Goal: Task Accomplishment & Management: Use online tool/utility

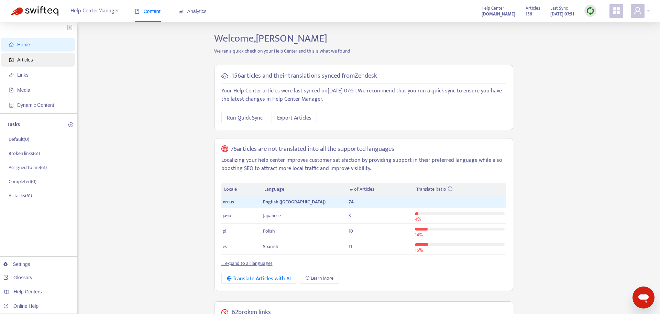
click at [30, 59] on span "Articles" at bounding box center [25, 59] width 16 height 5
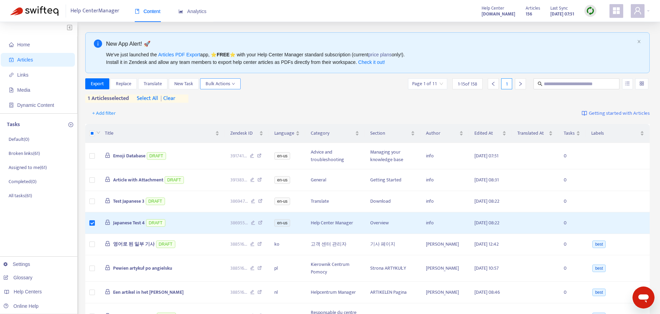
click at [229, 88] on button "Bulk Actions" at bounding box center [220, 83] width 41 height 11
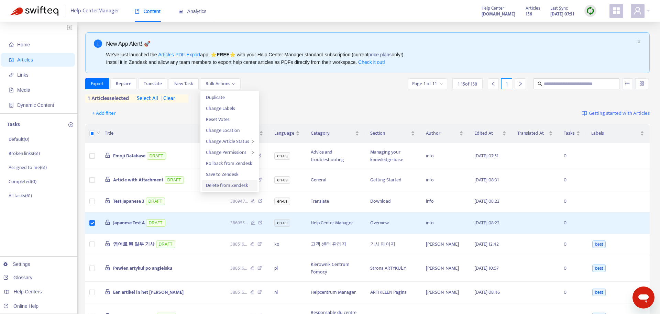
click at [221, 189] on span "Delete from Zendesk" at bounding box center [227, 185] width 42 height 8
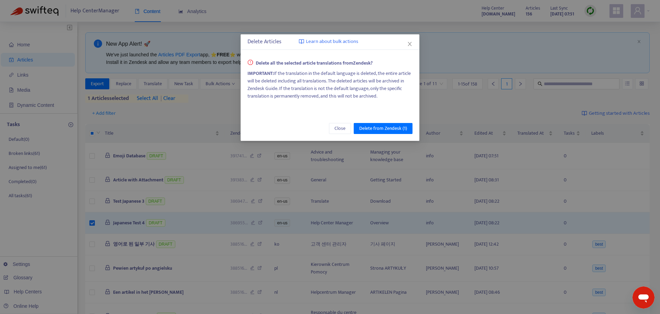
click at [285, 76] on div "IMPORTANT: If the translation in the default language is deleted, the entire ar…" at bounding box center [329, 85] width 165 height 30
click at [286, 76] on div "IMPORTANT: If the translation in the default language is deleted, the entire ar…" at bounding box center [329, 85] width 165 height 30
click at [309, 92] on div "IMPORTANT: If the translation in the default language is deleted, the entire ar…" at bounding box center [329, 85] width 165 height 30
click at [309, 93] on div "IMPORTANT: If the translation in the default language is deleted, the entire ar…" at bounding box center [329, 85] width 165 height 30
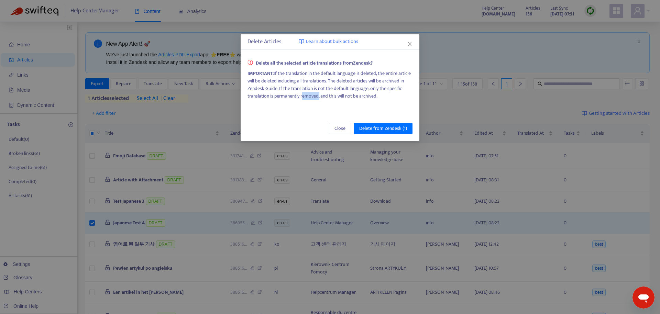
click at [309, 93] on div "IMPORTANT: If the translation in the default language is deleted, the entire ar…" at bounding box center [329, 85] width 165 height 30
click at [308, 93] on div "IMPORTANT: If the translation in the default language is deleted, the entire ar…" at bounding box center [329, 85] width 165 height 30
drag, startPoint x: 259, startPoint y: 78, endPoint x: 386, endPoint y: 93, distance: 128.1
click at [386, 93] on div "IMPORTANT: If the translation in the default language is deleted, the entire ar…" at bounding box center [329, 85] width 165 height 30
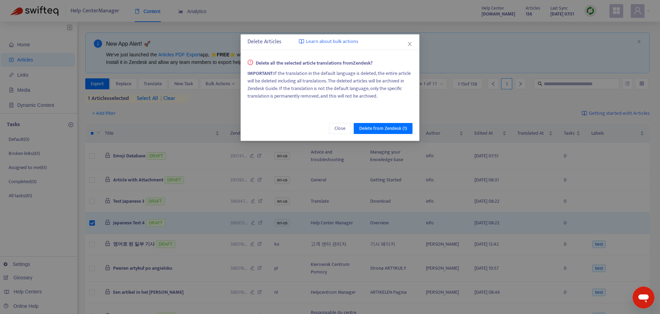
click at [385, 95] on div "IMPORTANT: If the translation in the default language is deleted, the entire ar…" at bounding box center [329, 85] width 165 height 30
drag, startPoint x: 357, startPoint y: 97, endPoint x: 356, endPoint y: 86, distance: 11.4
click at [356, 86] on div "IMPORTANT: If the translation in the default language is deleted, the entire ar…" at bounding box center [329, 85] width 165 height 30
click at [303, 82] on div "IMPORTANT: If the translation in the default language is deleted, the entire ar…" at bounding box center [329, 85] width 165 height 30
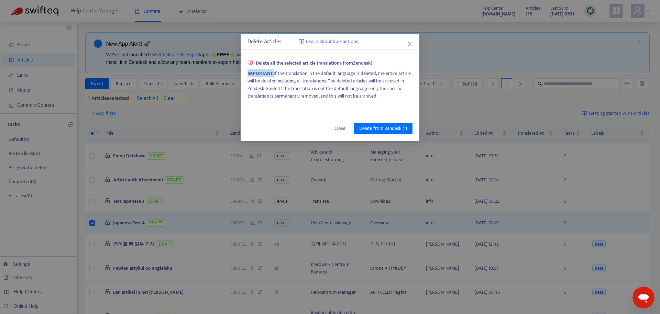
click at [303, 82] on div "IMPORTANT: If the translation in the default language is deleted, the entire ar…" at bounding box center [329, 85] width 165 height 30
click at [293, 92] on div "IMPORTANT: If the translation in the default language is deleted, the entire ar…" at bounding box center [329, 85] width 165 height 30
click at [331, 76] on div "IMPORTANT: If the translation in the default language is deleted, the entire ar…" at bounding box center [329, 85] width 165 height 30
click at [331, 77] on div "IMPORTANT: If the translation in the default language is deleted, the entire ar…" at bounding box center [329, 85] width 165 height 30
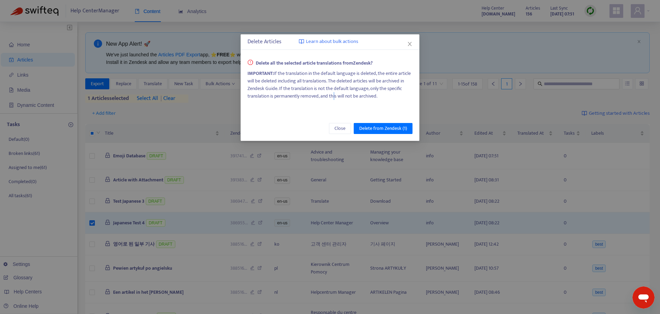
click at [332, 102] on div "Delete all the selected article translations from Zendesk ? IMPORTANT: If the t…" at bounding box center [329, 82] width 165 height 46
click at [330, 100] on div "Delete all the selected article translations from Zendesk ? IMPORTANT: If the t…" at bounding box center [329, 82] width 165 height 46
click at [330, 100] on div "IMPORTANT: If the translation in the default language is deleted, the entire ar…" at bounding box center [329, 85] width 165 height 30
click at [390, 95] on div "IMPORTANT: If the translation in the default language is deleted, the entire ar…" at bounding box center [329, 85] width 165 height 30
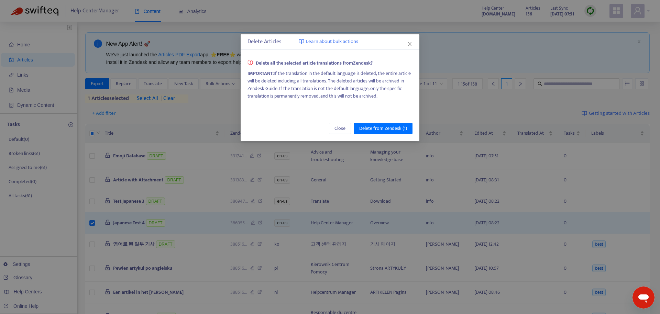
click at [348, 41] on span "Learn about bulk actions" at bounding box center [332, 42] width 52 height 8
click at [346, 95] on div "IMPORTANT: If the translation in the default language is deleted, the entire ar…" at bounding box center [329, 85] width 165 height 30
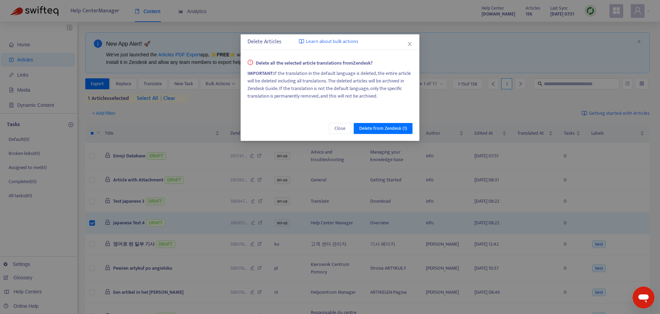
click at [346, 95] on div "IMPORTANT: If the translation in the default language is deleted, the entire ar…" at bounding box center [329, 85] width 165 height 30
click at [348, 101] on div "Delete all the selected article translations from Zendesk ? IMPORTANT: If the t…" at bounding box center [329, 82] width 165 height 46
click at [403, 131] on span "Delete from Zendesk (1)" at bounding box center [383, 129] width 48 height 8
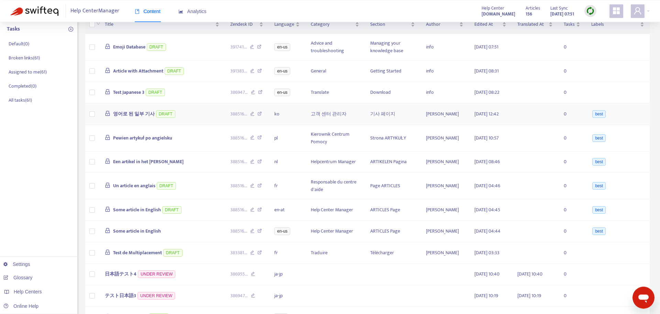
scroll to position [105, 0]
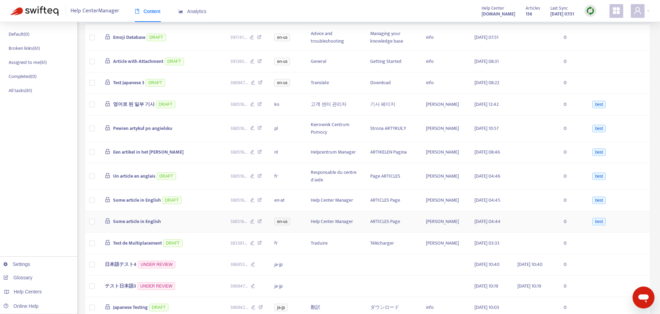
click at [95, 233] on td at bounding box center [92, 222] width 14 height 22
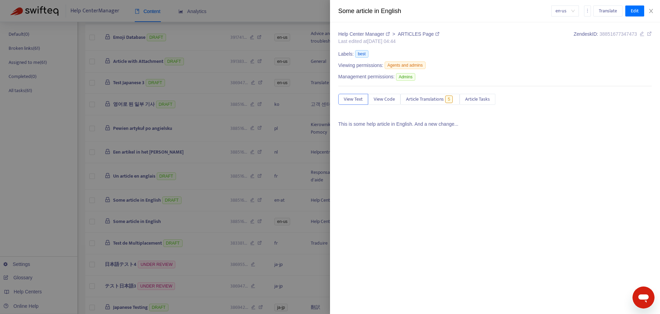
click at [94, 236] on div at bounding box center [330, 157] width 660 height 314
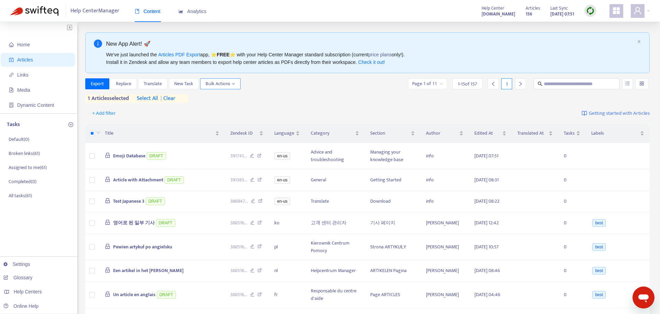
click at [216, 85] on span "Bulk Actions" at bounding box center [221, 84] width 30 height 8
click at [239, 101] on span "Duplicate" at bounding box center [229, 98] width 47 height 8
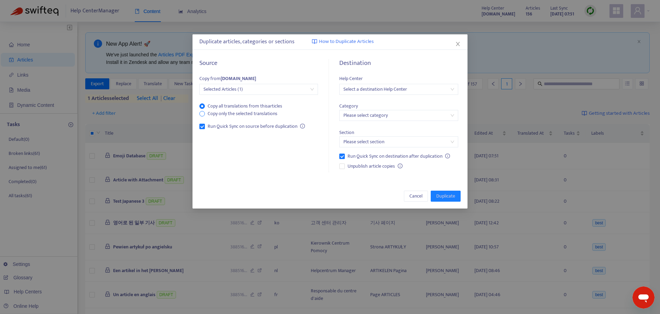
click at [235, 115] on span "Copy only the selected translations" at bounding box center [242, 114] width 75 height 8
click at [245, 106] on span "Copy all translations from this articles" at bounding box center [245, 106] width 80 height 8
click at [246, 114] on span "Copy only the selected translations" at bounding box center [242, 114] width 75 height 8
click at [238, 108] on span "Copy all translations from this articles" at bounding box center [245, 106] width 80 height 8
click at [269, 113] on span "Copy only the selected translations" at bounding box center [242, 114] width 75 height 8
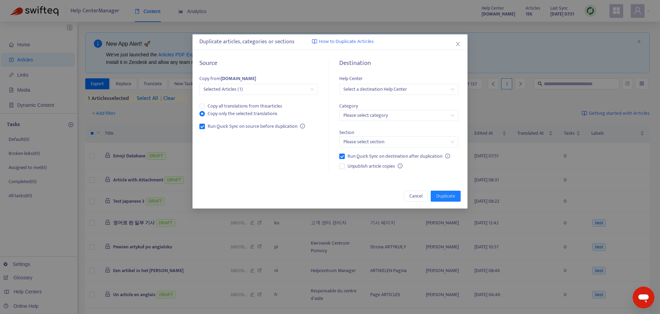
click at [407, 93] on input "search" at bounding box center [398, 89] width 110 height 10
click at [403, 115] on div "[DOMAIN_NAME]" at bounding box center [405, 114] width 120 height 8
click at [415, 113] on input "search" at bounding box center [398, 115] width 110 height 10
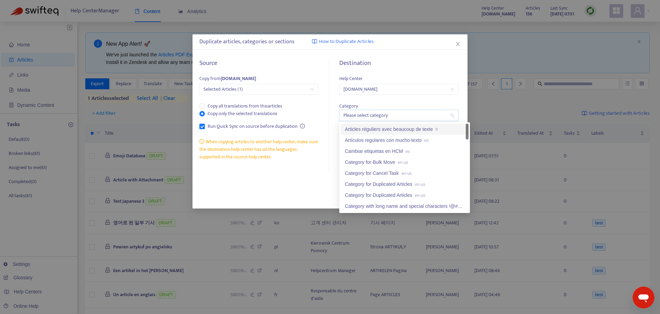
click at [415, 113] on input "search" at bounding box center [398, 115] width 110 height 10
click at [409, 132] on div "Articles réguliers avec beaucoup de texte fr" at bounding box center [405, 129] width 120 height 8
click at [421, 117] on span "Articles réguliers avec beaucoup de texte fr" at bounding box center [398, 115] width 110 height 10
click at [416, 164] on div "Category for Bulk Move en-us" at bounding box center [405, 162] width 120 height 8
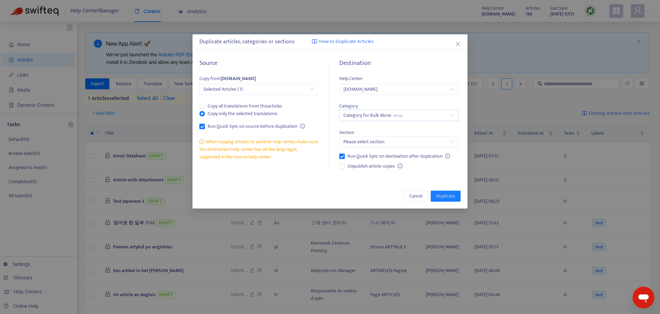
click at [412, 147] on div "Help Center [DOMAIN_NAME] Category 68caaa795f5f50c3574633e5 Category for Bulk M…" at bounding box center [398, 124] width 119 height 98
click at [416, 145] on input "search" at bounding box center [398, 142] width 110 height 10
click at [414, 157] on div "Section for Bulk Move en-us" at bounding box center [405, 156] width 120 height 8
click at [457, 198] on button "Duplicate" at bounding box center [446, 196] width 30 height 11
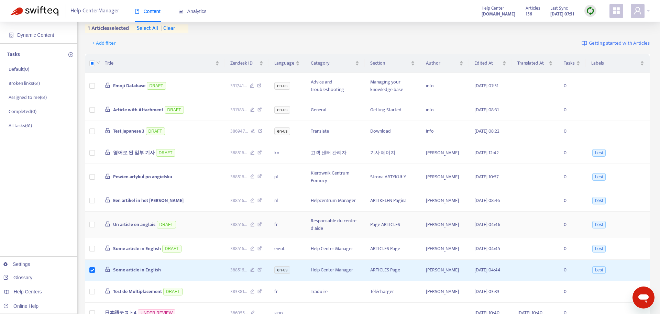
scroll to position [35, 0]
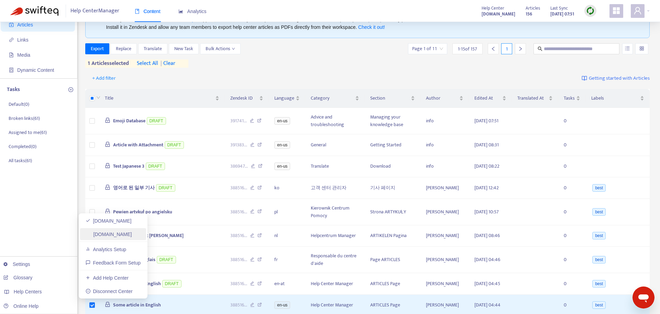
click at [121, 235] on link "[DOMAIN_NAME]" at bounding box center [109, 234] width 46 height 5
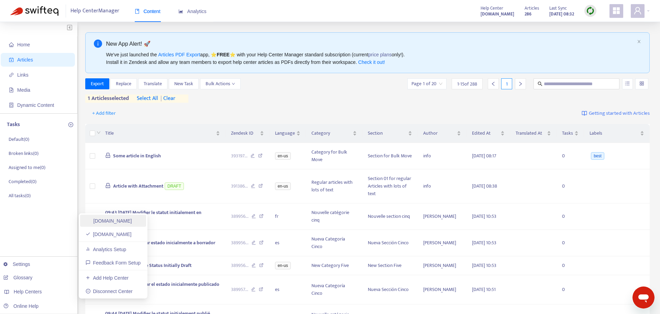
click at [124, 224] on link "[DOMAIN_NAME]" at bounding box center [109, 220] width 46 height 5
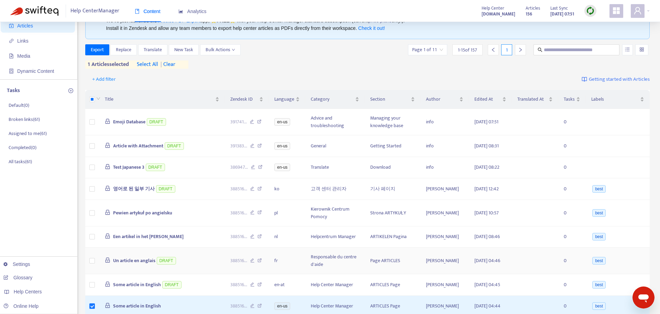
scroll to position [244, 0]
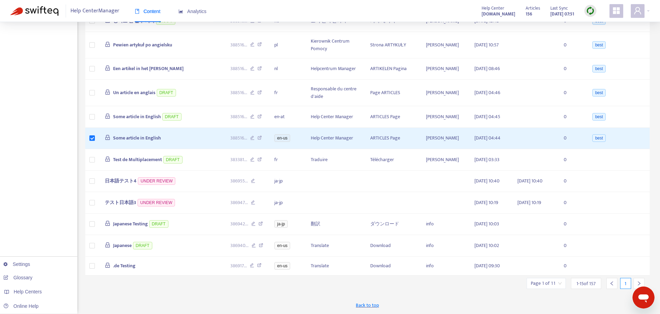
click at [638, 281] on div at bounding box center [638, 283] width 11 height 11
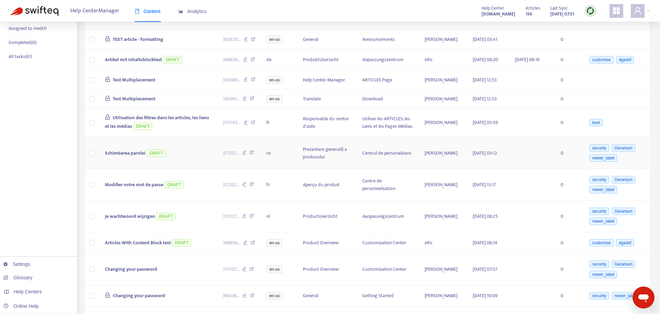
scroll to position [34, 0]
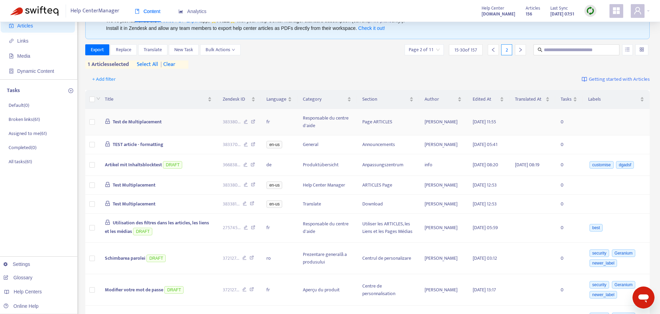
click at [95, 122] on td at bounding box center [92, 122] width 14 height 26
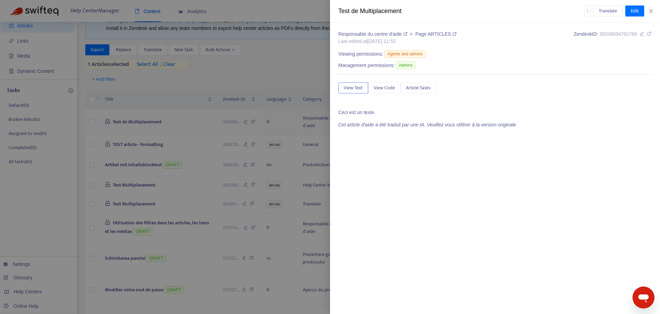
click at [95, 122] on div at bounding box center [330, 157] width 660 height 314
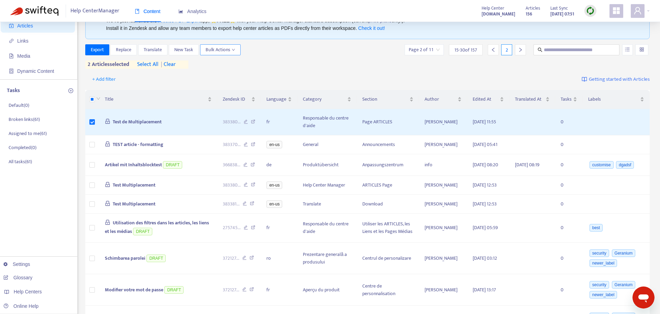
click at [223, 51] on span "Bulk Actions" at bounding box center [221, 50] width 30 height 8
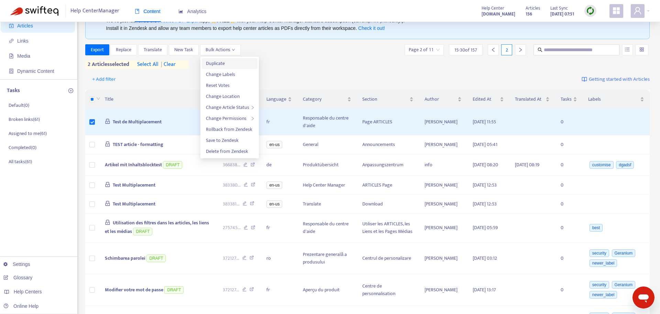
click at [235, 66] on span "Duplicate" at bounding box center [229, 64] width 47 height 8
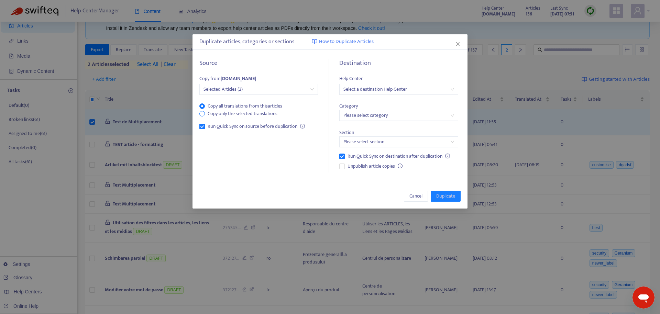
click at [234, 111] on span "Copy only the selected translations" at bounding box center [242, 114] width 75 height 8
click at [392, 117] on input "search" at bounding box center [398, 115] width 110 height 10
click at [291, 168] on div "Source Copy from [DOMAIN_NAME] Selected Articles (2) Copy all translations from…" at bounding box center [262, 115] width 126 height 113
click at [407, 95] on div "Select a destination Help Center" at bounding box center [398, 89] width 119 height 11
click at [400, 113] on div "[DOMAIN_NAME]" at bounding box center [405, 114] width 120 height 8
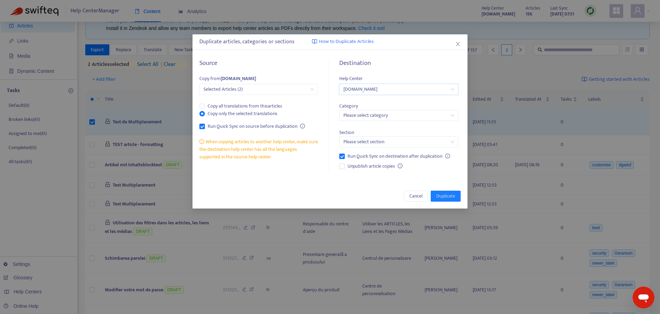
click at [397, 118] on input "search" at bounding box center [398, 115] width 110 height 10
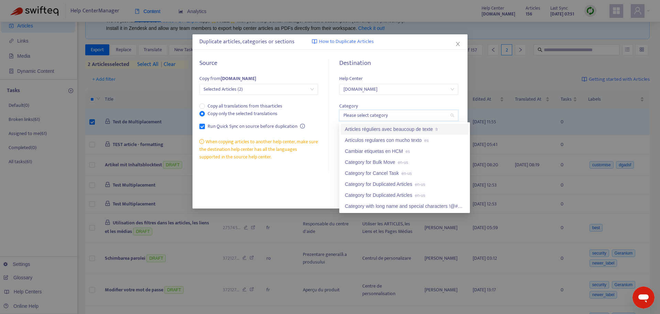
click at [448, 130] on div "Articles réguliers avec beaucoup de texte fr" at bounding box center [405, 129] width 120 height 8
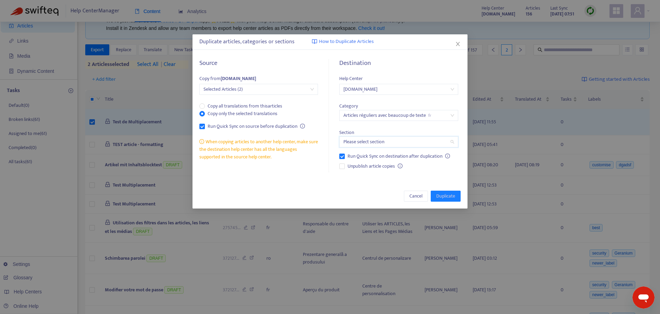
click at [430, 147] on input "search" at bounding box center [398, 142] width 110 height 10
click at [426, 157] on div "Section 01 pour les articles réguliers avec beaucoup de texte fr" at bounding box center [405, 156] width 120 height 8
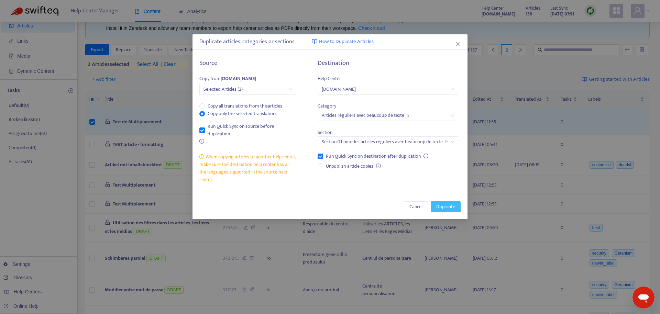
click at [451, 209] on span "Duplicate" at bounding box center [445, 207] width 19 height 8
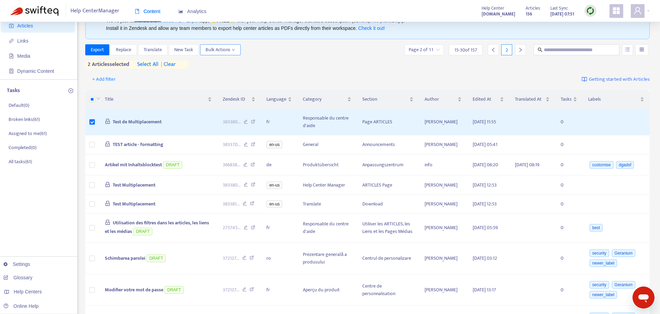
click at [231, 50] on span "Bulk Actions" at bounding box center [221, 50] width 30 height 8
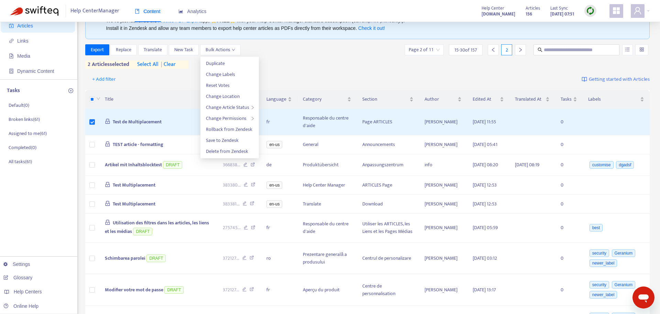
click at [311, 60] on div "Export Replace Translate New Task Bulk Actions Page 2 of 11 15 - 30 of 157 2 2 …" at bounding box center [367, 56] width 565 height 24
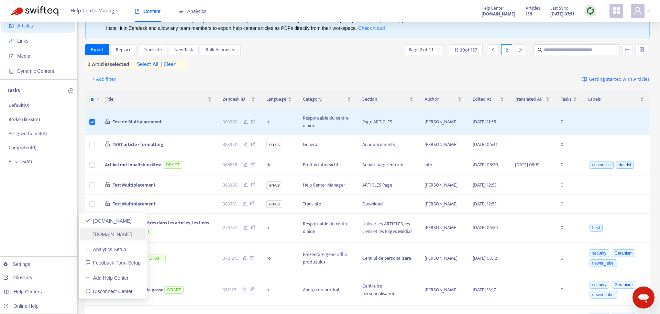
click at [121, 234] on link "[DOMAIN_NAME]" at bounding box center [109, 234] width 46 height 5
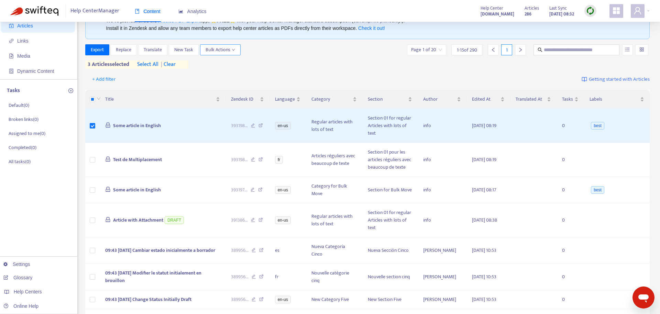
click at [221, 48] on span "Bulk Actions" at bounding box center [221, 50] width 30 height 8
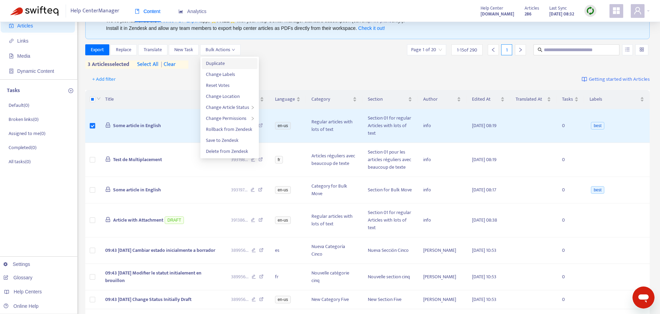
click at [239, 64] on span "Duplicate" at bounding box center [229, 64] width 47 height 8
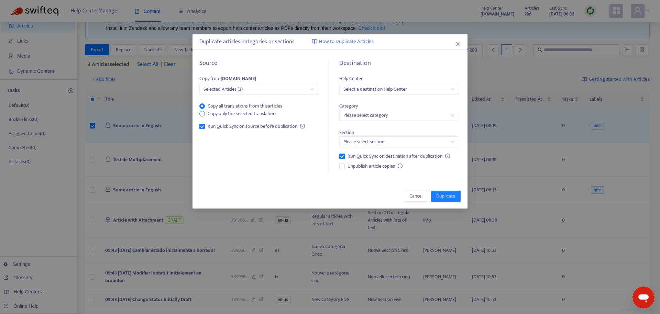
click at [229, 113] on span "Copy only the selected translations" at bounding box center [242, 114] width 75 height 8
drag, startPoint x: 289, startPoint y: 113, endPoint x: 208, endPoint y: 115, distance: 80.8
click at [208, 115] on div "Copy all translations from this articles Copy only the selected translations" at bounding box center [258, 109] width 119 height 15
copy span "Copy only the selected translations"
click at [460, 42] on icon "close" at bounding box center [457, 43] width 5 height 5
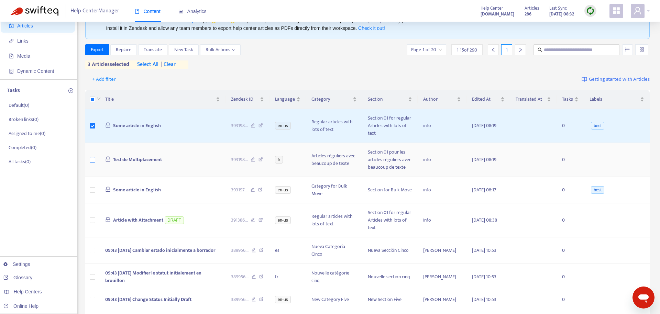
click at [90, 163] on label at bounding box center [92, 160] width 5 height 8
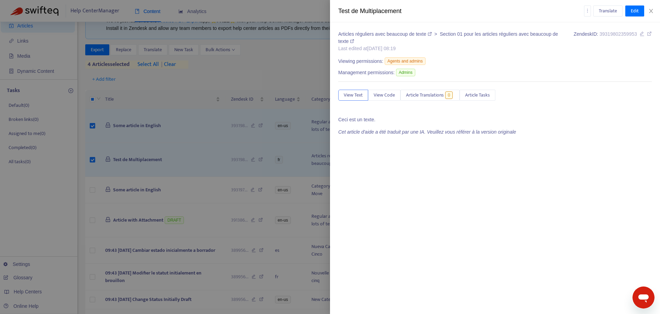
click at [226, 50] on div at bounding box center [330, 157] width 660 height 314
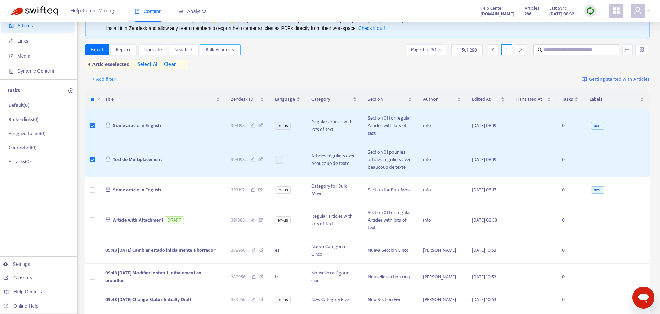
click at [226, 50] on span "Bulk Actions" at bounding box center [221, 50] width 30 height 8
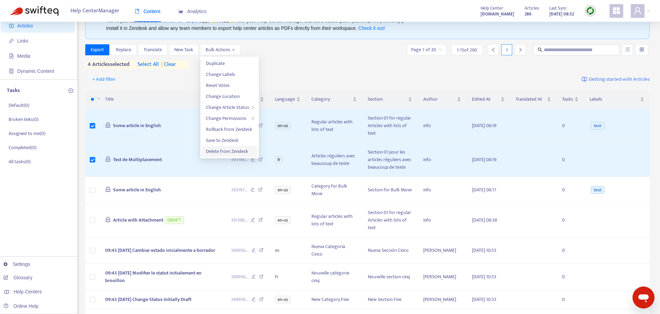
click at [239, 154] on span "Delete from Zendesk" at bounding box center [227, 151] width 42 height 8
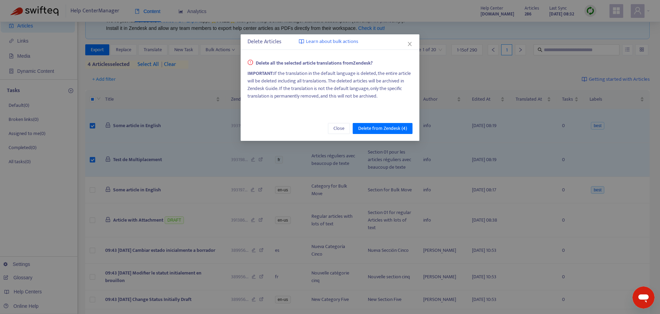
drag, startPoint x: 274, startPoint y: 74, endPoint x: 397, endPoint y: 96, distance: 125.4
click at [397, 96] on div "IMPORTANT: If the translation in the default language is deleted, the entire ar…" at bounding box center [329, 85] width 165 height 30
copy div "If the translation in the default language is deleted, the entire article will …"
click at [36, 226] on div "Delete Articles Learn about bulk actions Delete all the selected article transl…" at bounding box center [330, 157] width 660 height 314
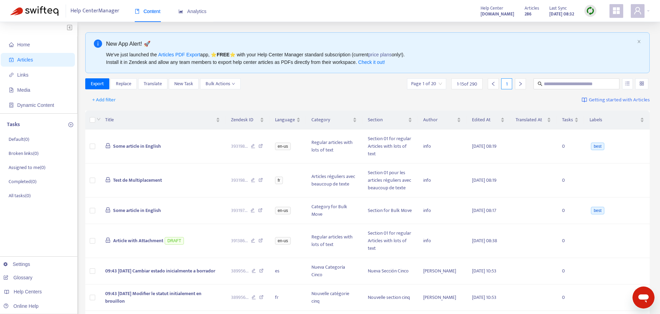
click at [589, 9] on img at bounding box center [590, 11] width 9 height 9
click at [612, 27] on link "Quick Sync" at bounding box center [604, 25] width 29 height 8
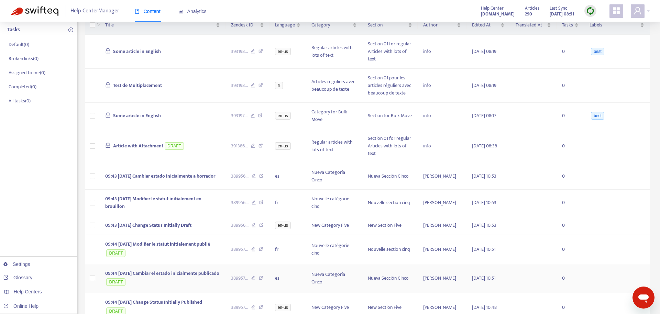
scroll to position [105, 0]
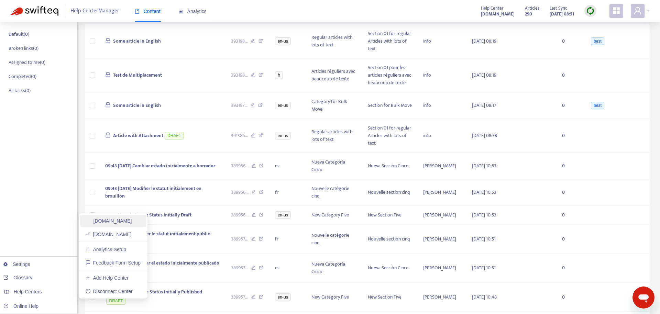
click at [132, 220] on link "[DOMAIN_NAME]" at bounding box center [109, 220] width 46 height 5
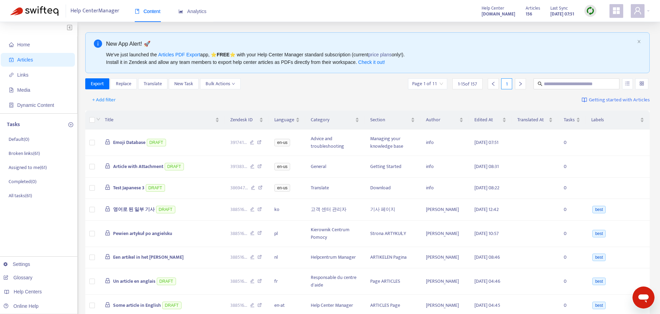
click at [593, 12] on img at bounding box center [590, 11] width 9 height 9
click at [607, 26] on link "Quick Sync" at bounding box center [604, 25] width 29 height 8
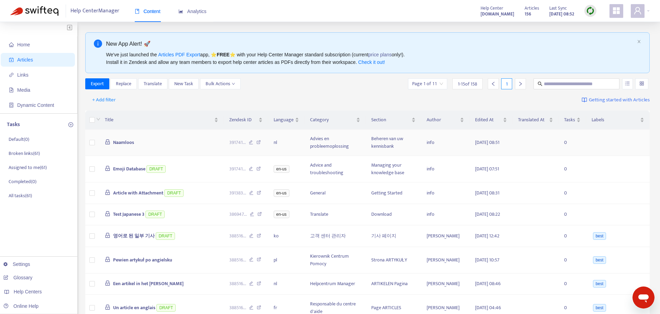
click at [127, 142] on span "Naamloos" at bounding box center [123, 143] width 21 height 8
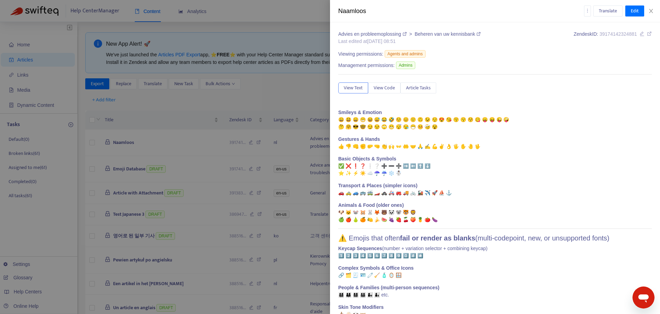
click at [187, 167] on div at bounding box center [330, 157] width 660 height 314
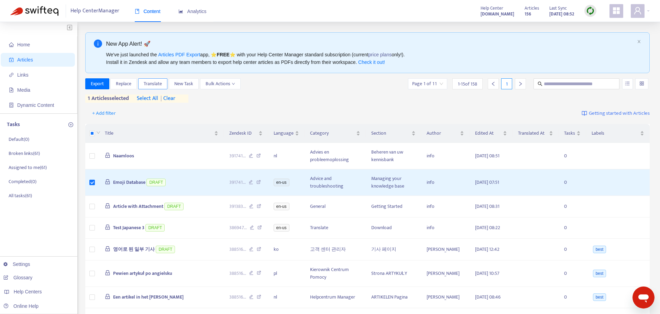
click at [159, 84] on span "Translate" at bounding box center [153, 84] width 18 height 8
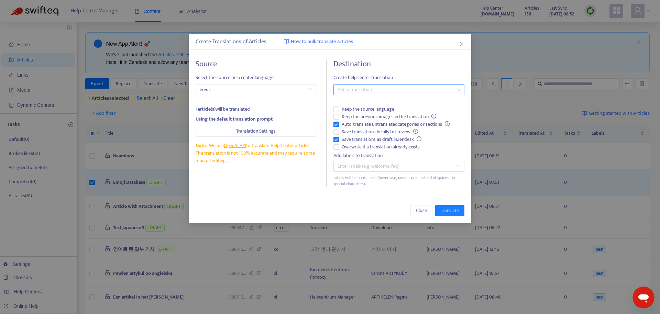
click at [385, 92] on div at bounding box center [395, 90] width 121 height 8
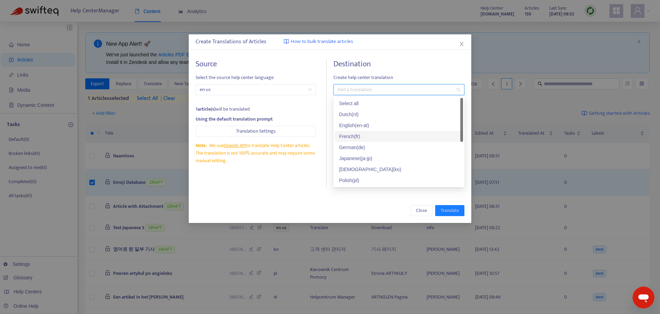
click at [392, 139] on div "French ( fr )" at bounding box center [399, 137] width 120 height 8
click at [409, 51] on div "Create Translations of Articles How to bulk translate articles Source Select th…" at bounding box center [330, 128] width 283 height 189
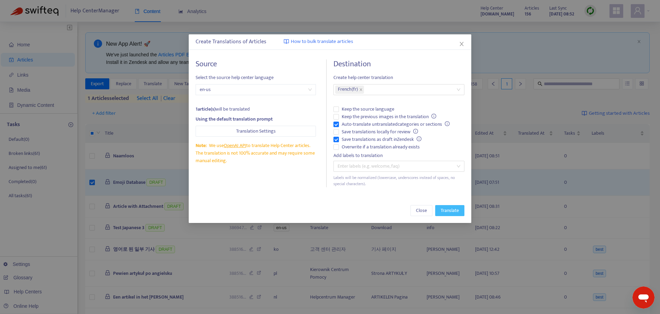
click at [452, 213] on span "Translate" at bounding box center [450, 211] width 18 height 8
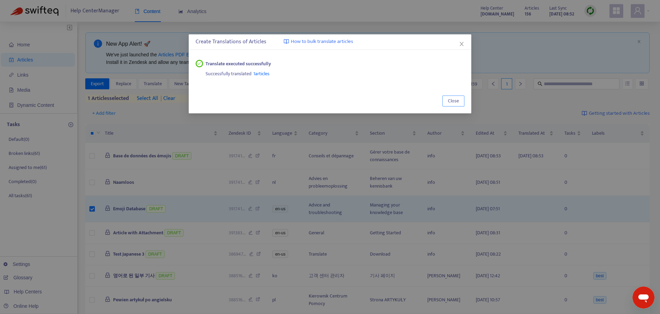
click at [450, 97] on button "Close" at bounding box center [453, 101] width 22 height 11
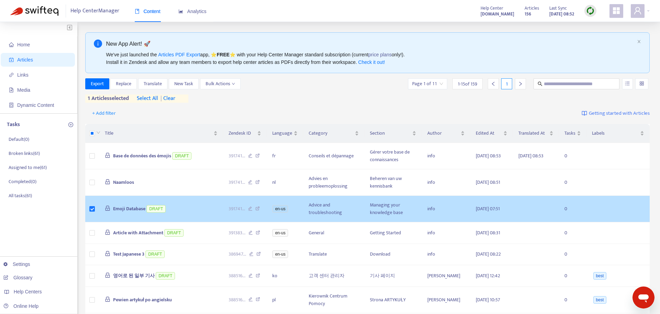
click at [123, 209] on span "Emoji Database" at bounding box center [129, 209] width 32 height 8
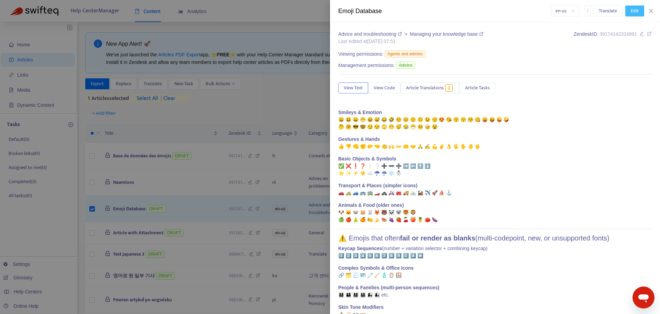
click at [636, 11] on span "Edit" at bounding box center [635, 11] width 8 height 8
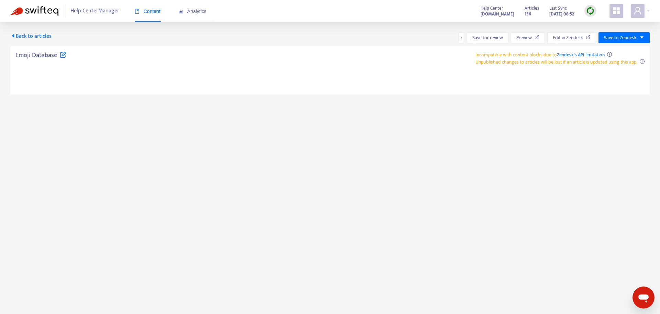
type textarea "**********"
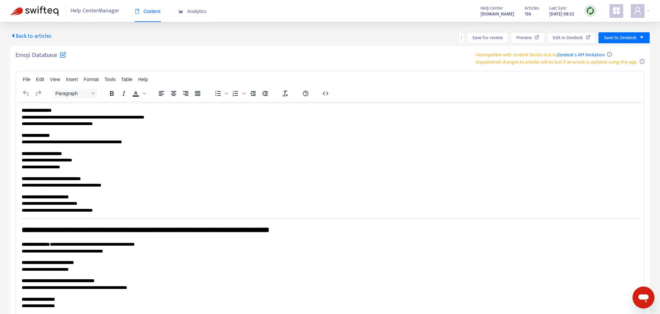
click at [62, 58] on h5 "Emoji Database" at bounding box center [40, 57] width 51 height 12
click at [66, 55] on icon at bounding box center [63, 54] width 7 height 7
click at [122, 62] on input "**********" at bounding box center [101, 58] width 172 height 14
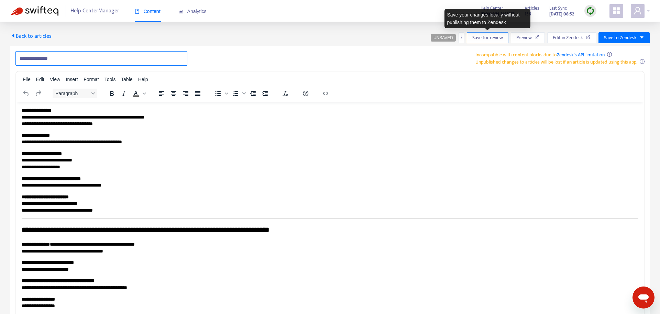
type input "**********"
click at [494, 38] on span "Save for review" at bounding box center [487, 38] width 31 height 8
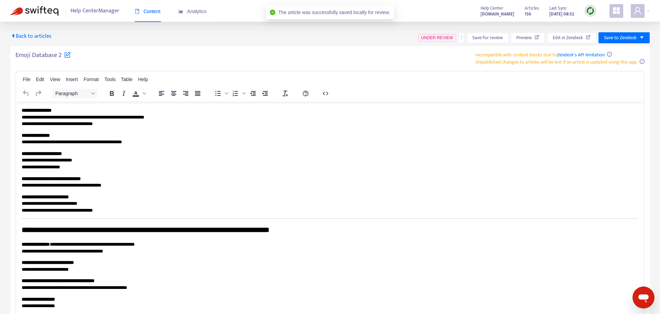
click at [149, 14] on span "Content" at bounding box center [148, 11] width 26 height 5
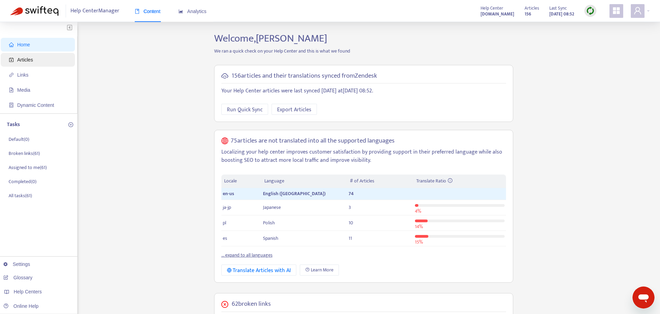
click at [35, 62] on span "Articles" at bounding box center [39, 60] width 60 height 14
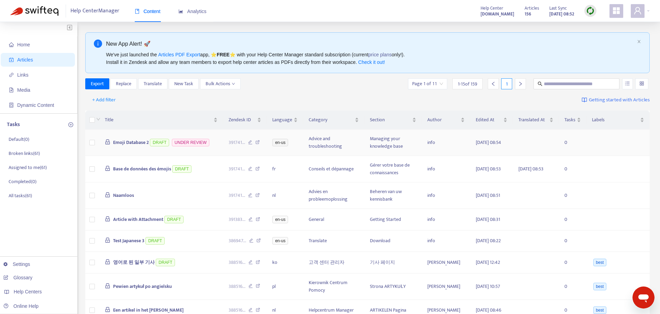
click at [134, 141] on span "Emoji Database 2" at bounding box center [131, 143] width 36 height 8
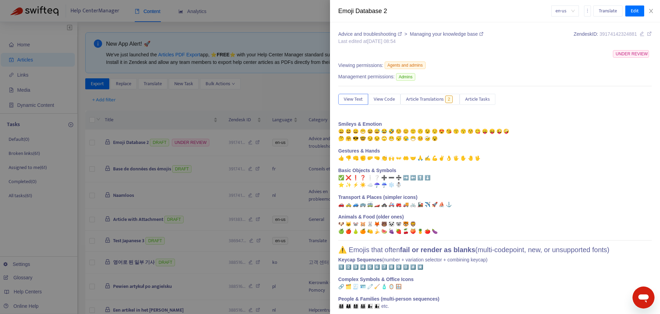
click at [274, 91] on div at bounding box center [330, 157] width 660 height 314
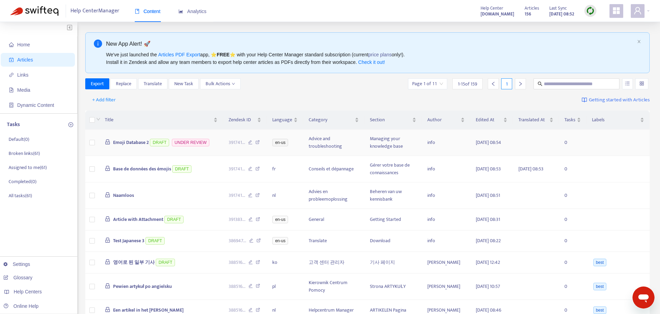
click at [132, 142] on span "Emoji Database 2" at bounding box center [131, 143] width 36 height 8
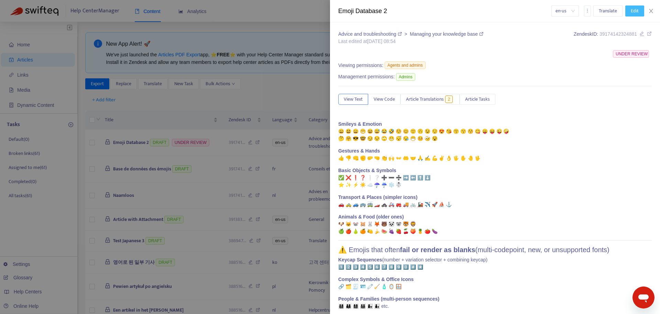
click at [633, 12] on span "Edit" at bounding box center [635, 11] width 8 height 8
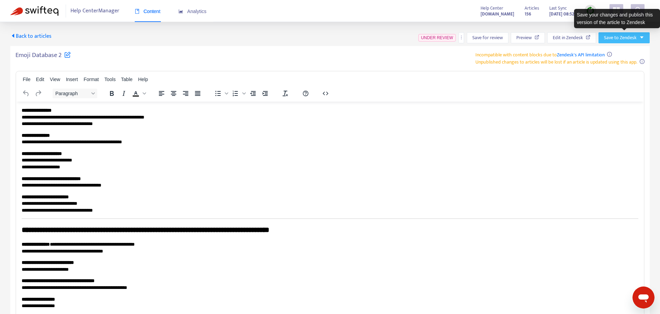
click at [630, 39] on span "Save to Zendesk" at bounding box center [620, 38] width 33 height 8
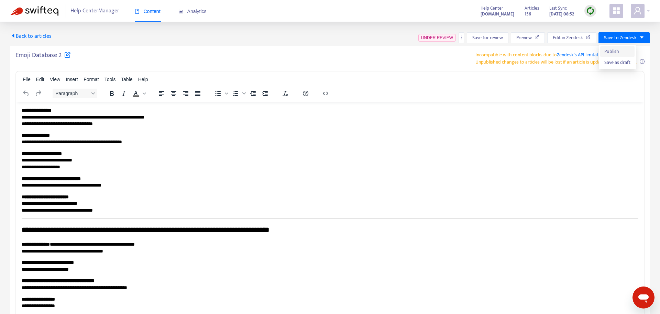
click at [628, 51] on span "Publish" at bounding box center [617, 52] width 26 height 8
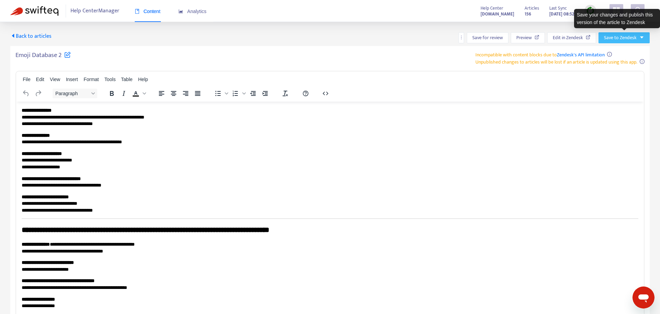
click at [620, 40] on span "Save to Zendesk" at bounding box center [620, 38] width 33 height 8
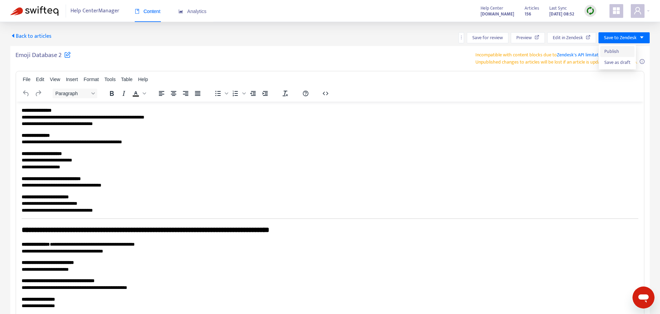
click at [624, 54] on span "Publish" at bounding box center [617, 52] width 26 height 8
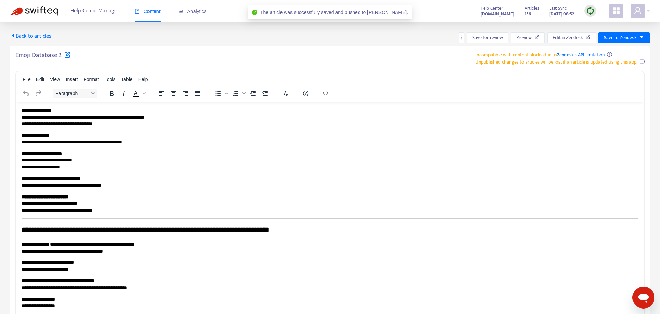
click at [41, 33] on span "Back to articles" at bounding box center [30, 36] width 41 height 9
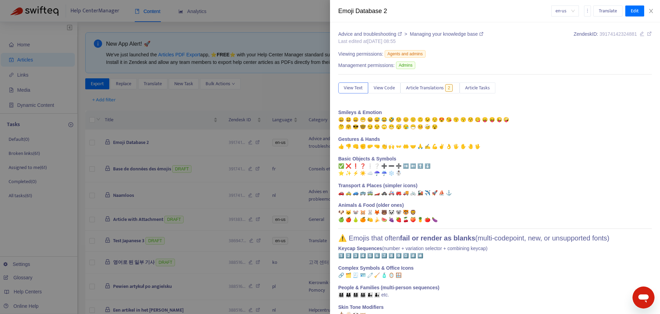
click at [223, 194] on div at bounding box center [330, 157] width 660 height 314
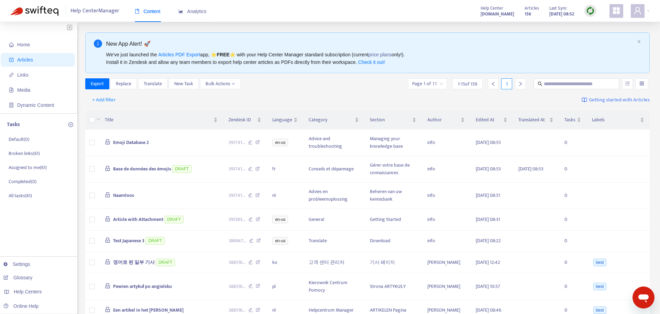
click at [588, 13] on img at bounding box center [590, 11] width 9 height 9
click at [604, 26] on link "Quick Sync" at bounding box center [604, 25] width 29 height 8
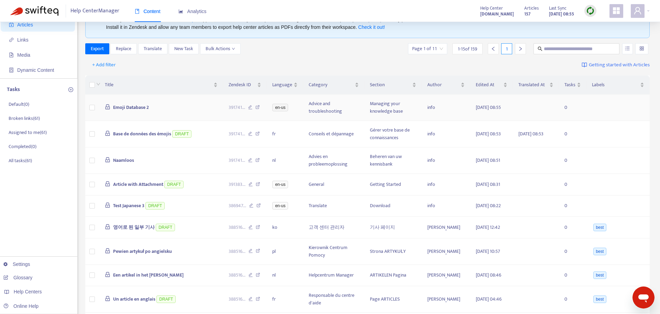
click at [196, 103] on td "Emoji Database 2" at bounding box center [161, 108] width 124 height 26
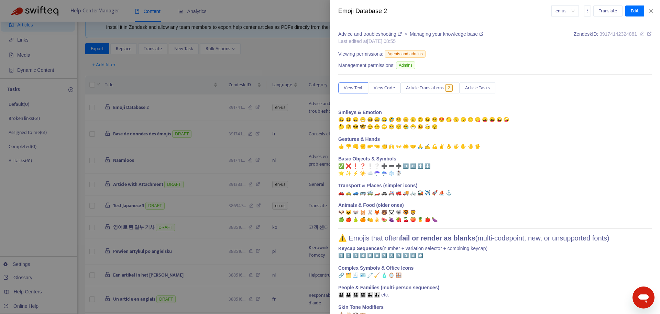
click at [419, 104] on div "Advice and troubleshooting > Managing your knowledge base Last edited at [DATE]…" at bounding box center [494, 187] width 313 height 312
click at [149, 168] on div at bounding box center [330, 157] width 660 height 314
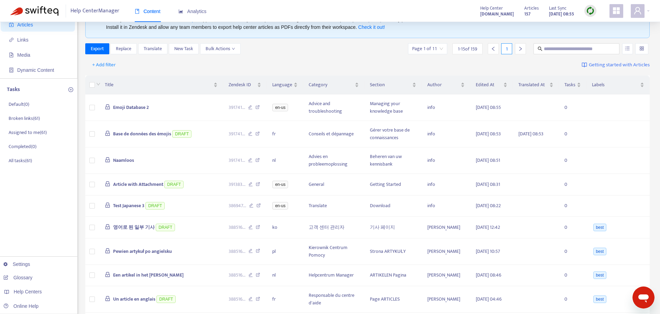
click at [594, 14] on img at bounding box center [590, 11] width 9 height 9
click at [599, 27] on link "Quick Sync" at bounding box center [604, 25] width 29 height 8
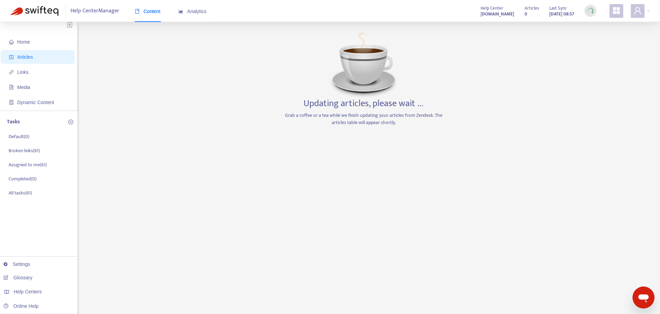
scroll to position [0, 0]
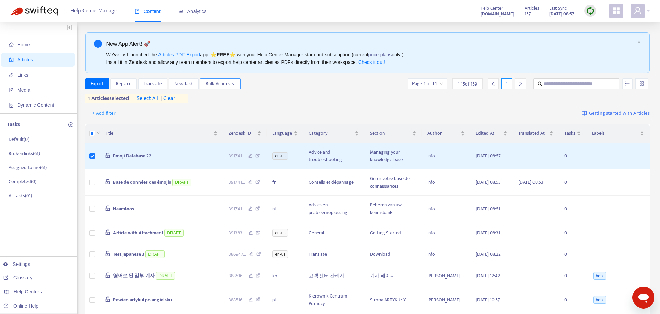
click at [234, 84] on icon "down" at bounding box center [233, 83] width 3 height 3
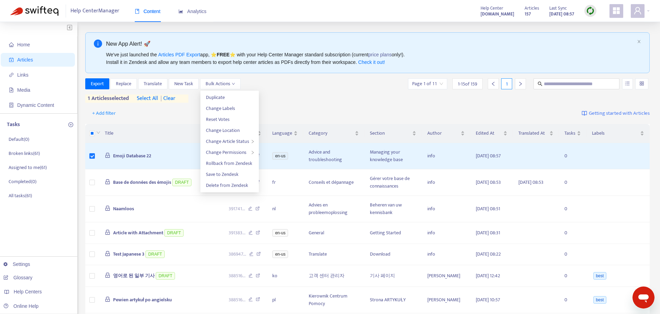
click at [303, 101] on div "Export Replace Translate New Task Bulk Actions Page 1 of 11 1 - 15 of 159 1 1 a…" at bounding box center [367, 90] width 565 height 24
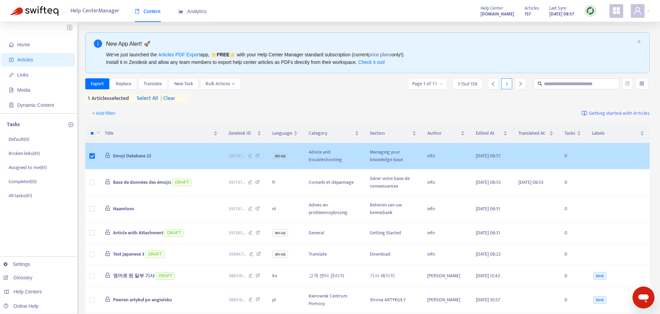
click at [139, 159] on span "Emoji Database 22" at bounding box center [132, 156] width 38 height 8
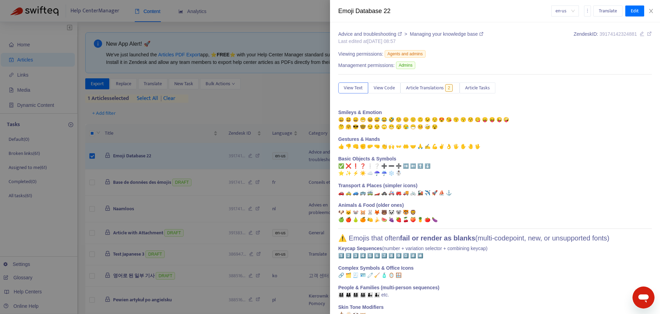
scroll to position [37, 0]
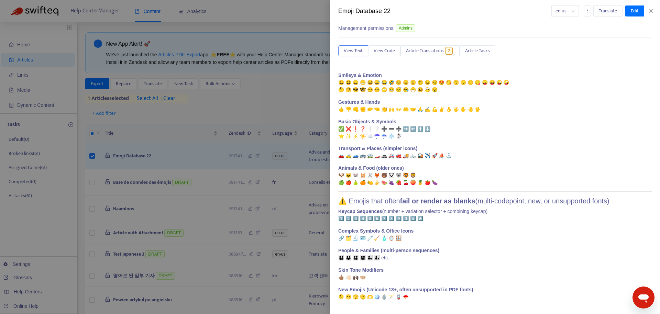
click at [476, 295] on p "New Emojis (Unicode 13+, often unsupported in PDF fonts) 🫠 🫢 🫣 🫡 🫶 🪩 🪬 🪄 🪫 🪭" at bounding box center [494, 293] width 313 height 14
click at [479, 291] on p "New Emojis (Unicode 13+, often unsupported in PDF fonts) 🫠 🫢 🫣 🫡 🫶 🪩 🪬 🪄 🪫 🪭" at bounding box center [494, 293] width 313 height 14
click at [419, 292] on strong "New Emojis (Unicode 13+, often unsupported in PDF fonts)" at bounding box center [405, 289] width 135 height 5
click at [632, 13] on span "Edit" at bounding box center [635, 11] width 8 height 8
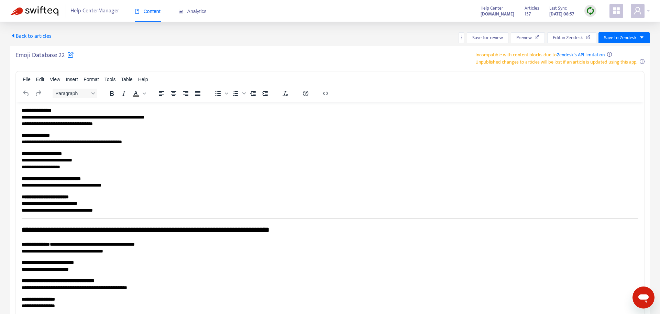
scroll to position [37, 0]
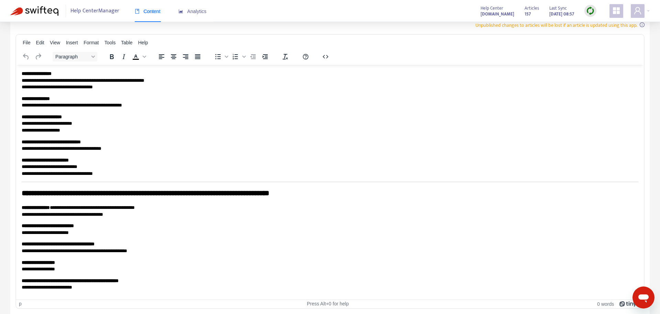
click at [230, 285] on p "**********" at bounding box center [330, 283] width 617 height 13
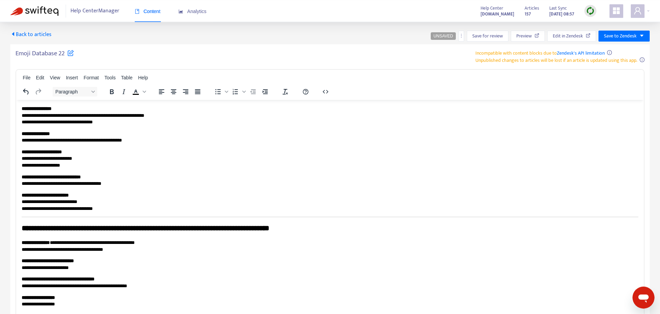
scroll to position [0, 0]
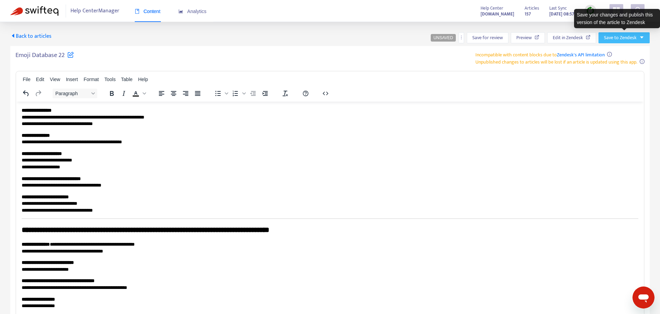
click at [620, 39] on span "Save to Zendesk" at bounding box center [620, 38] width 33 height 8
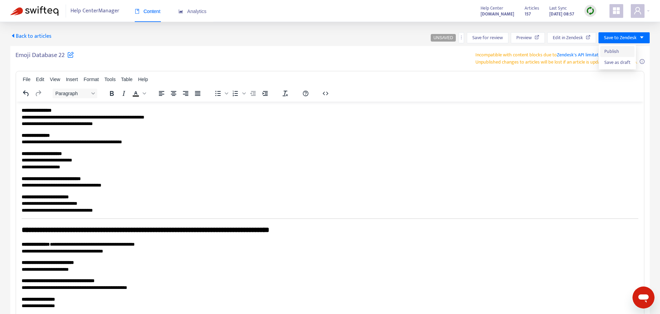
click at [623, 51] on span "Publish" at bounding box center [617, 52] width 26 height 8
drag, startPoint x: 43, startPoint y: 31, endPoint x: 40, endPoint y: 34, distance: 4.6
click at [41, 33] on div "Back to articles Save for review Preview Edit in Zendesk Save to Zendesk Emoji …" at bounding box center [330, 186] width 660 height 329
click at [41, 36] on span "Back to articles" at bounding box center [30, 36] width 41 height 9
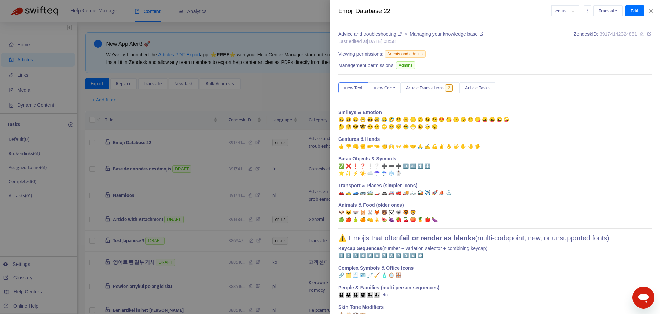
click at [222, 190] on div at bounding box center [330, 157] width 660 height 314
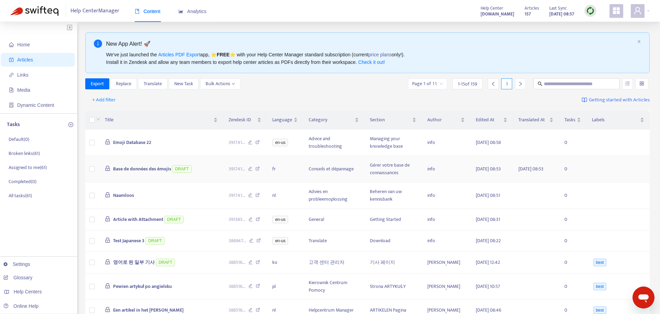
click at [152, 170] on span "Base de données des émojis" at bounding box center [142, 169] width 58 height 8
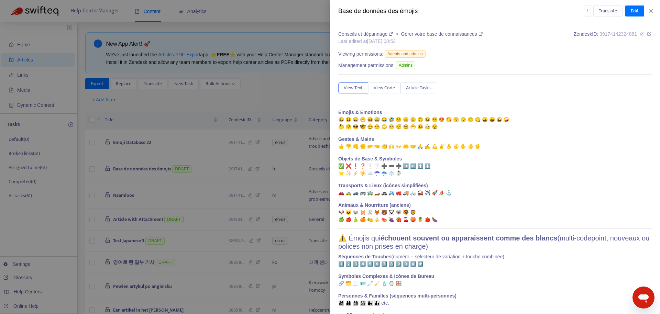
scroll to position [45, 0]
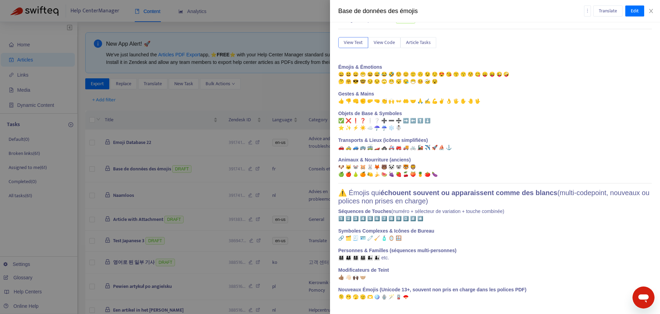
click at [157, 225] on div at bounding box center [330, 157] width 660 height 314
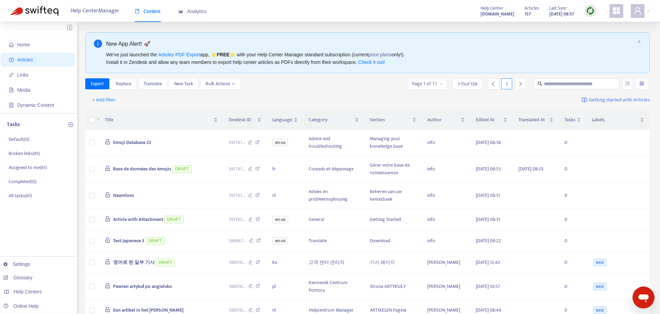
click at [243, 84] on div "Export Replace Translate New Task Bulk Actions Page 1 of 11 1 - 15 of 159 1" at bounding box center [367, 83] width 565 height 11
click at [590, 15] on img at bounding box center [590, 11] width 9 height 9
click at [600, 26] on link "Quick Sync" at bounding box center [604, 25] width 29 height 8
click at [621, 15] on span at bounding box center [616, 11] width 14 height 14
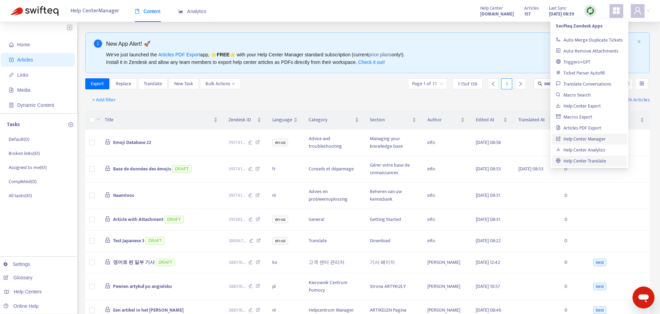
click at [597, 161] on link "Help Center Translate" at bounding box center [581, 161] width 50 height 8
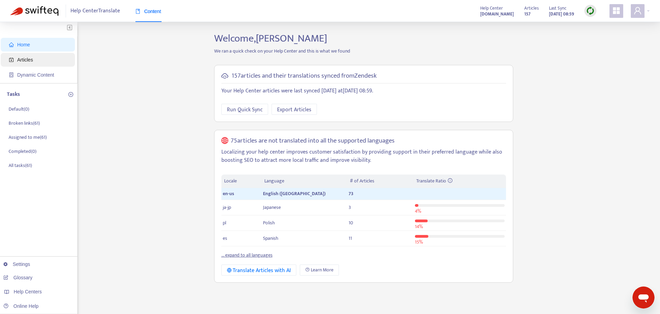
click at [59, 62] on span "Articles" at bounding box center [39, 60] width 60 height 14
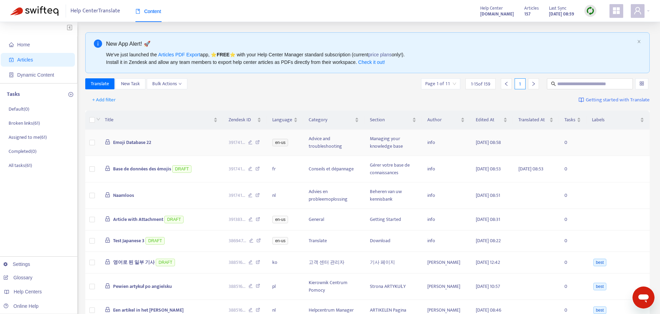
click at [141, 145] on span "Emoji Database 22" at bounding box center [132, 143] width 38 height 8
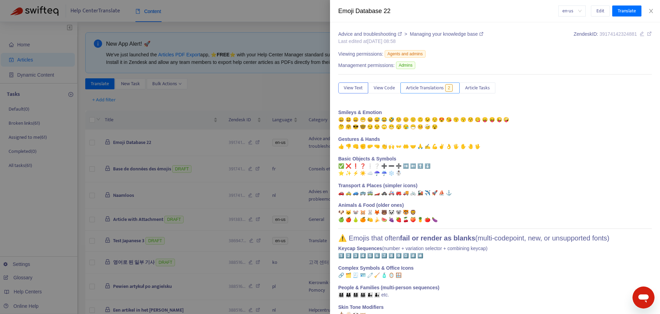
click at [439, 89] on span "Article Translations" at bounding box center [425, 88] width 38 height 8
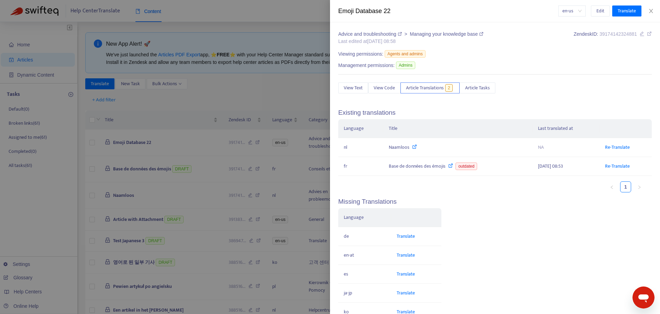
click at [199, 93] on div at bounding box center [330, 157] width 660 height 314
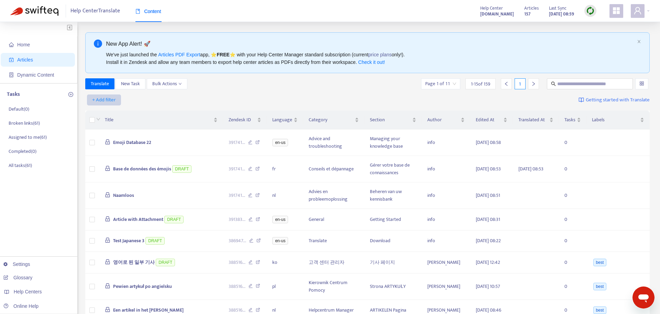
click at [103, 107] on div "+ Add filter Getting started with Translate" at bounding box center [367, 100] width 565 height 16
click at [106, 103] on span "+ Add filter" at bounding box center [104, 100] width 24 height 8
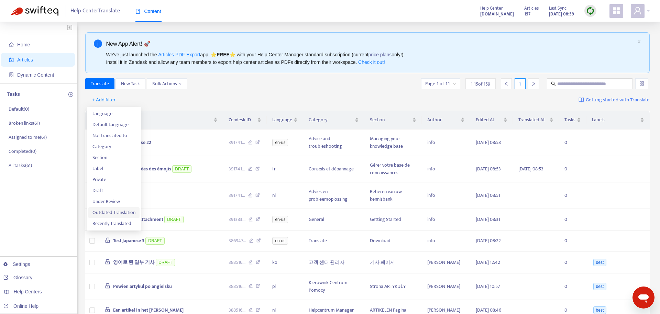
drag, startPoint x: 107, startPoint y: 212, endPoint x: 171, endPoint y: 204, distance: 64.7
click at [107, 212] on span "Outdated Translation" at bounding box center [113, 213] width 43 height 8
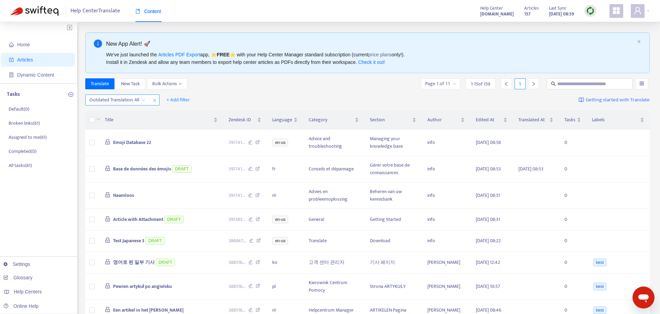
click at [143, 100] on input "search" at bounding box center [117, 100] width 56 height 10
click at [140, 118] on div "Yes" at bounding box center [151, 113] width 128 height 11
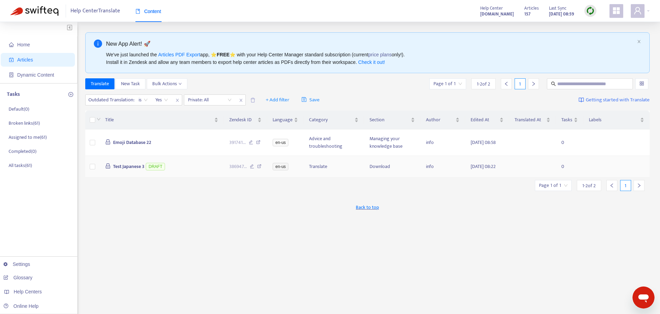
click at [169, 168] on td "Test Japanese 3 DRAFT" at bounding box center [162, 167] width 124 height 22
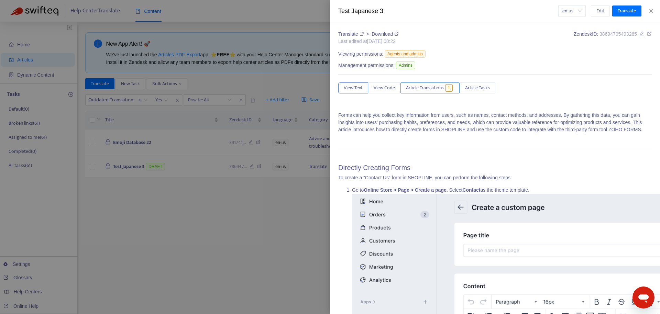
click at [431, 91] on span "Article Translations" at bounding box center [425, 88] width 38 height 8
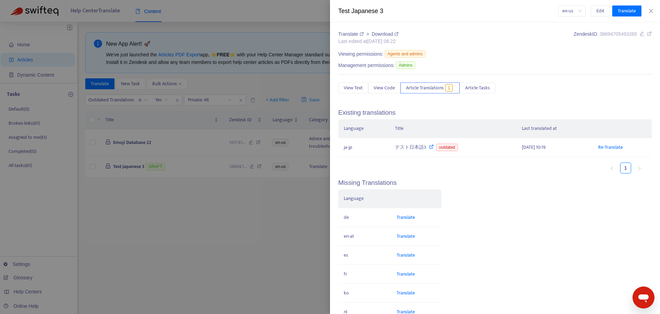
click at [173, 237] on div at bounding box center [330, 157] width 660 height 314
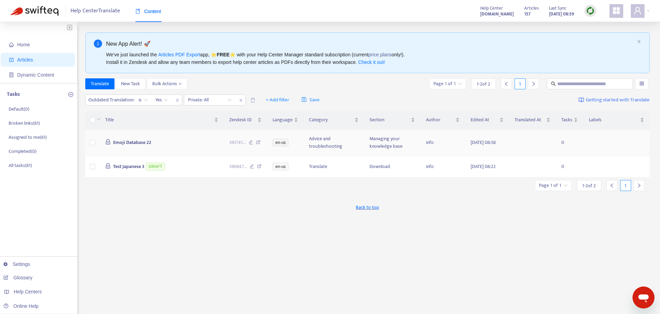
click at [142, 141] on span "Emoji Database 22" at bounding box center [132, 143] width 38 height 8
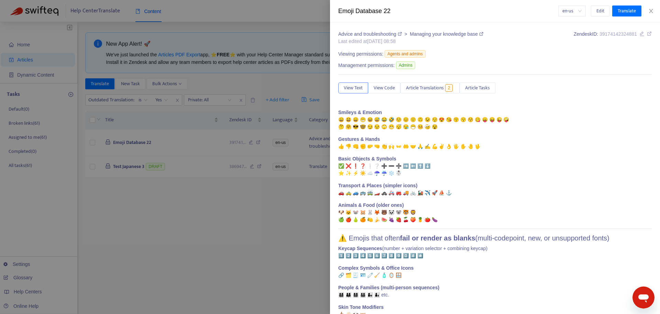
click at [255, 203] on div at bounding box center [330, 157] width 660 height 314
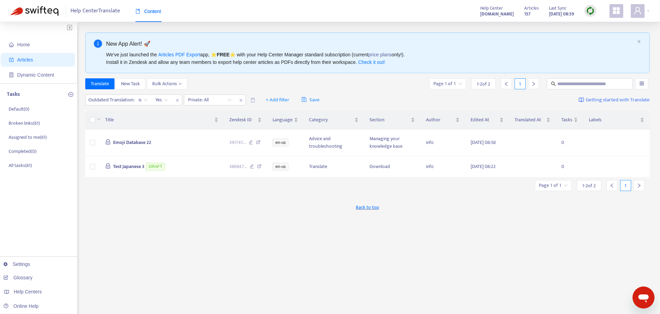
click at [53, 58] on span "Articles" at bounding box center [39, 60] width 60 height 14
click at [46, 48] on span "Home" at bounding box center [39, 45] width 60 height 14
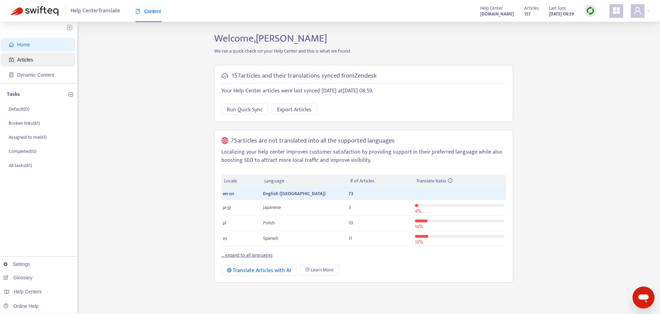
click at [46, 53] on span "Articles" at bounding box center [39, 60] width 60 height 14
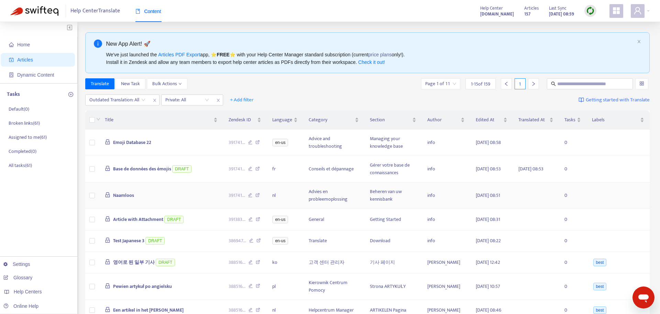
click at [141, 192] on td "Naamloos" at bounding box center [161, 196] width 124 height 26
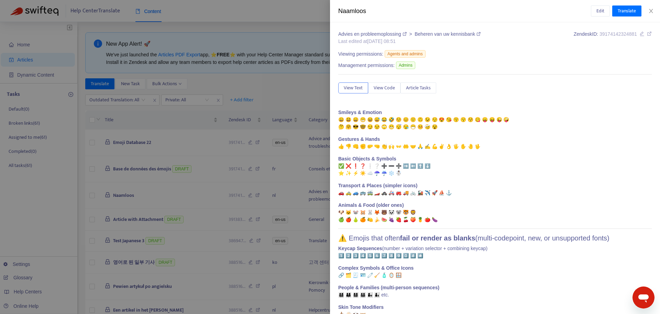
scroll to position [37, 0]
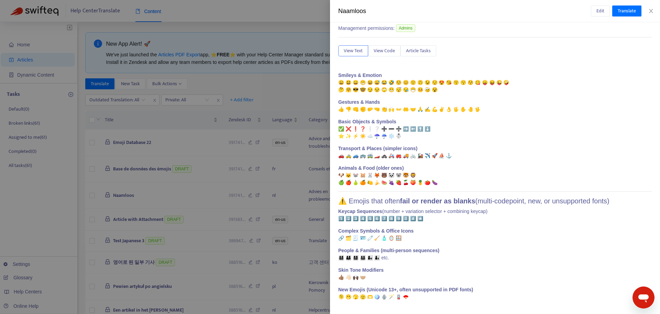
click at [524, 293] on p "New Emojis (Unicode 13+, often unsupported in PDF fonts) 🫠 🫢 🫣 🫡 🫶 🪩 🪬 🪄 🪫 🪭" at bounding box center [494, 293] width 313 height 14
click at [513, 292] on p "New Emojis (Unicode 13+, often unsupported in PDF fonts) 🫠 🫢 🫣 🫡 🫶 🪩 🪬 🪄 🪫 🪭" at bounding box center [494, 293] width 313 height 14
click at [479, 292] on p "New Emojis (Unicode 13+, often unsupported in PDF fonts) 🫠 🫢 🫣 🫡 🫶 🪩 🪬 🪄 🪫 🪭" at bounding box center [494, 293] width 313 height 14
click at [411, 295] on p "New Emojis (Unicode 13+, often unsupported in PDF fonts) 🫠 🫢 🫣 🫡 🫶 🪩 🪬 🪄 🪫 🪭" at bounding box center [494, 293] width 313 height 14
click at [601, 13] on span "Edit" at bounding box center [600, 11] width 8 height 8
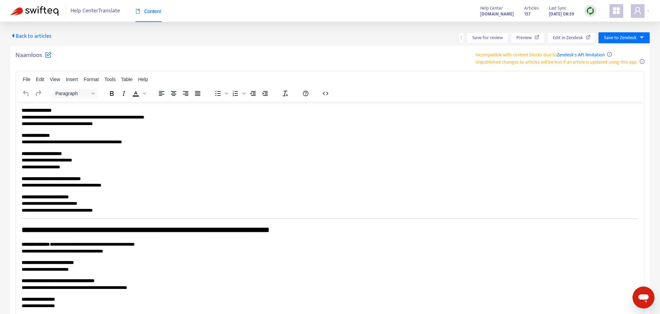
scroll to position [37, 0]
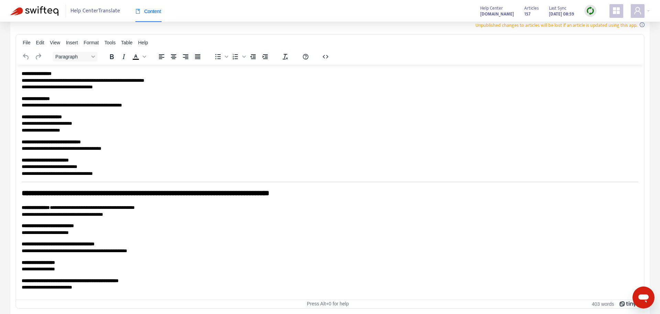
click at [157, 293] on html "**********" at bounding box center [330, 181] width 628 height 232
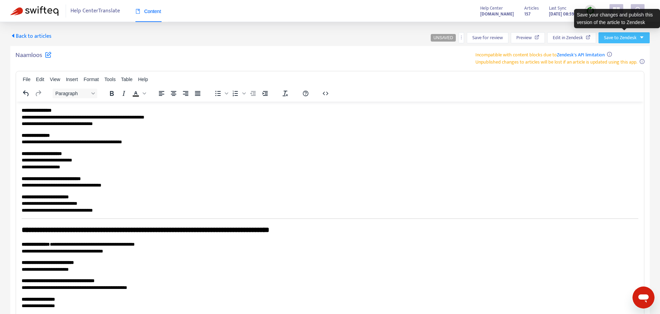
click at [643, 37] on icon "caret-down" at bounding box center [641, 37] width 5 height 5
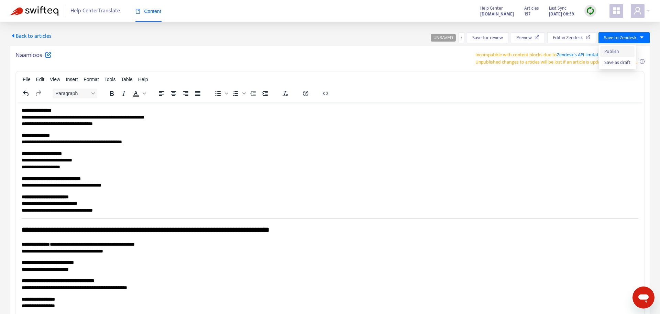
click at [626, 52] on span "Publish" at bounding box center [617, 52] width 26 height 8
click at [47, 36] on span "Back to articles" at bounding box center [30, 36] width 41 height 9
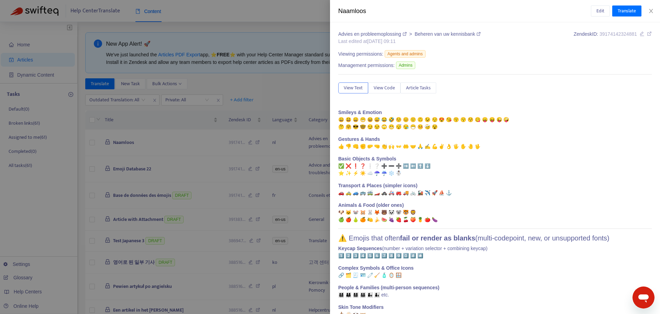
click at [285, 91] on div at bounding box center [330, 157] width 660 height 314
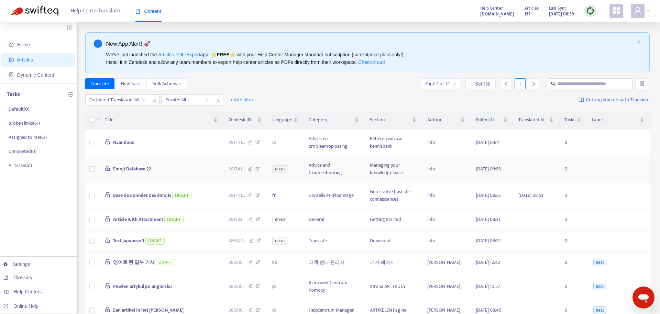
click at [143, 169] on span "Emoji Database 22" at bounding box center [132, 169] width 38 height 8
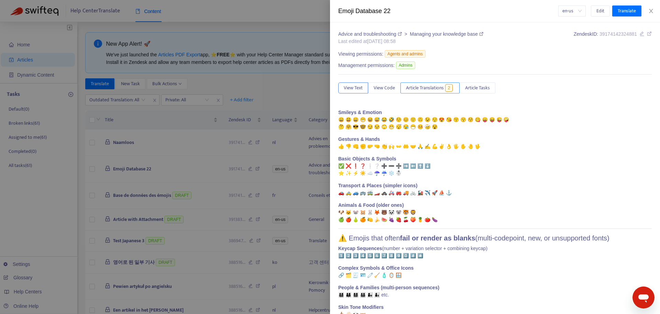
click at [430, 84] on span "Article Translations" at bounding box center [425, 88] width 38 height 8
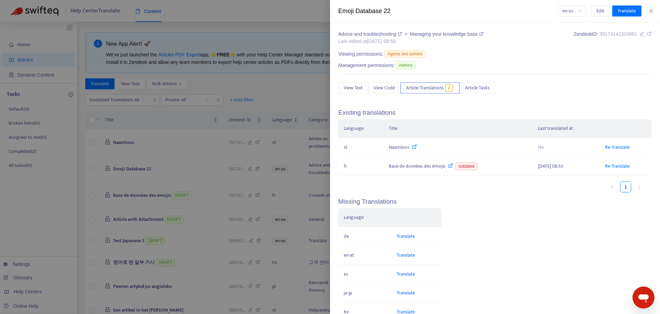
click at [292, 85] on div at bounding box center [330, 157] width 660 height 314
